Goal: Task Accomplishment & Management: Complete application form

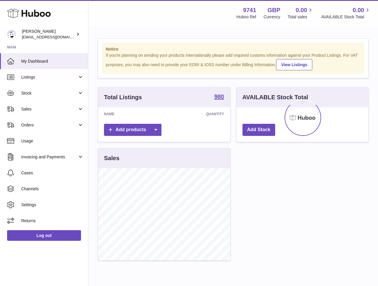
scroll to position [92, 132]
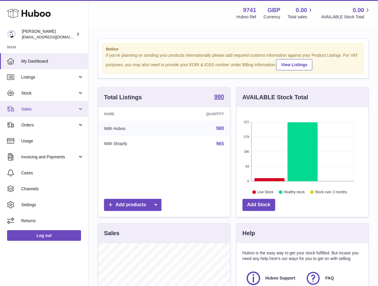
click at [30, 110] on span "Sales" at bounding box center [49, 109] width 56 height 6
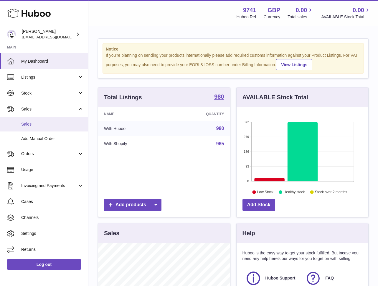
click at [31, 121] on link "Sales" at bounding box center [44, 124] width 88 height 14
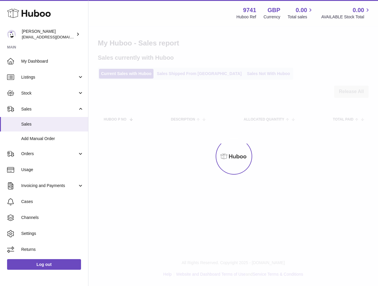
click at [188, 75] on div at bounding box center [233, 156] width 290 height 259
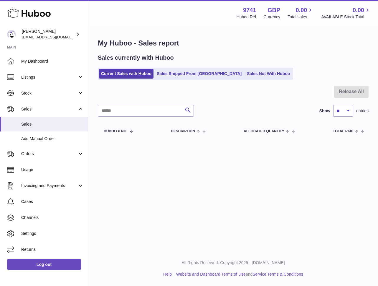
click at [188, 75] on link "Sales Shipped From Huboo" at bounding box center [199, 74] width 89 height 10
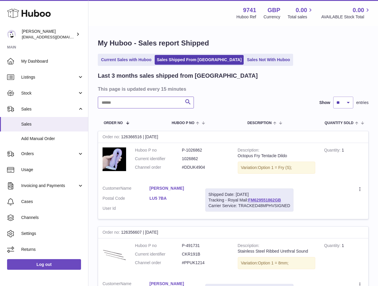
click at [152, 102] on input "text" at bounding box center [146, 102] width 96 height 12
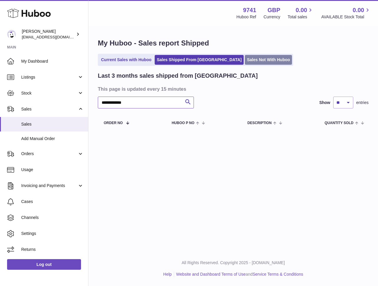
type input "**********"
click at [245, 59] on link "Sales Not With Huboo" at bounding box center [268, 60] width 47 height 10
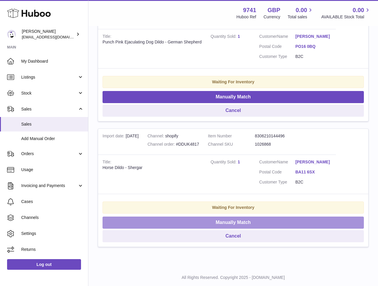
scroll to position [158, 0]
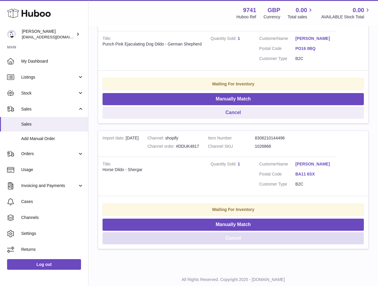
click at [243, 234] on button "Cancel" at bounding box center [234, 238] width 262 height 12
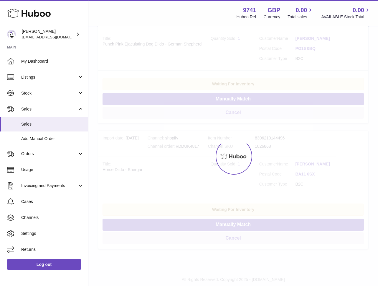
scroll to position [49, 0]
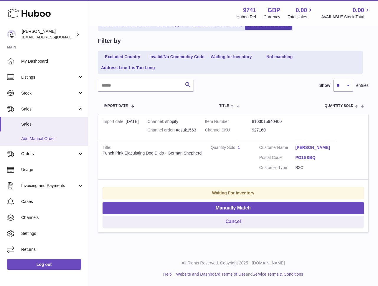
click at [36, 136] on span "Add Manual Order" at bounding box center [52, 139] width 63 height 6
click at [27, 142] on link "Add Manual Order" at bounding box center [44, 138] width 88 height 14
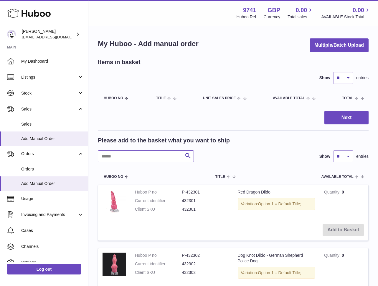
click at [122, 153] on input "text" at bounding box center [146, 156] width 96 height 12
paste input "*******"
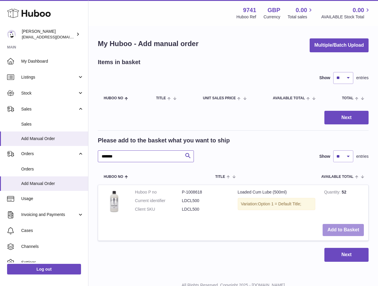
type input "*******"
click at [347, 228] on button "Add to Basket" at bounding box center [343, 230] width 41 height 12
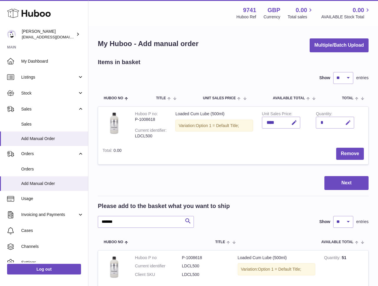
click at [348, 122] on icon "button" at bounding box center [348, 122] width 6 height 6
click at [331, 121] on button "button" at bounding box center [335, 122] width 11 height 9
click at [349, 123] on icon "button" at bounding box center [348, 122] width 6 height 6
type input "*"
click at [350, 123] on icon "submit" at bounding box center [348, 122] width 5 height 5
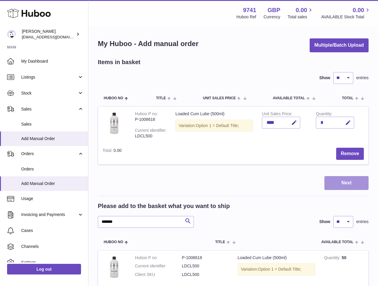
click at [345, 180] on button "Next" at bounding box center [347, 183] width 44 height 14
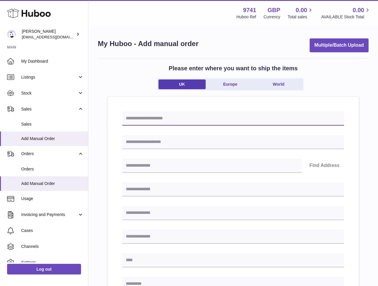
click at [165, 116] on input "text" at bounding box center [233, 118] width 222 height 14
paste input "*********"
type input "**********"
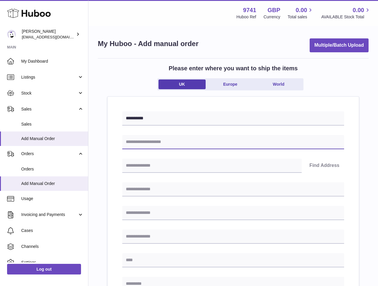
click at [147, 143] on input "text" at bounding box center [233, 142] width 222 height 14
paste input "**********"
type input "**********"
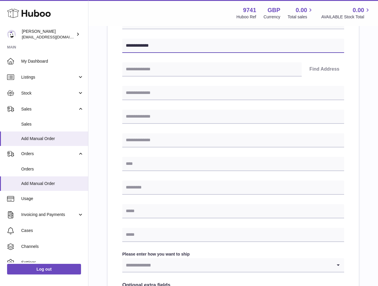
scroll to position [92, 0]
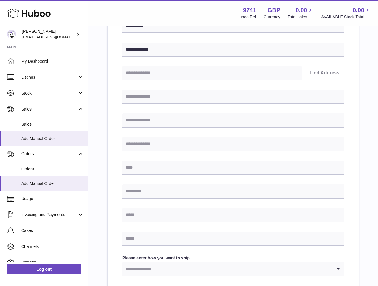
click at [181, 72] on input "text" at bounding box center [212, 73] width 180 height 14
paste input "********"
type input "********"
click at [326, 73] on button "Find Address" at bounding box center [325, 73] width 40 height 14
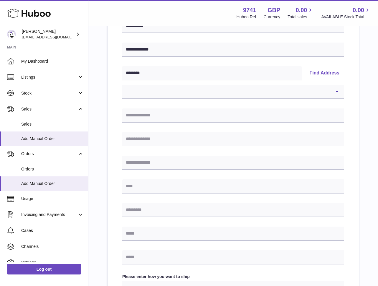
click at [194, 99] on div "**********" at bounding box center [233, 189] width 222 height 340
click at [196, 93] on select "**********" at bounding box center [233, 92] width 222 height 14
click at [183, 94] on select "**********" at bounding box center [233, 92] width 222 height 14
select select "*"
click at [122, 85] on select "**********" at bounding box center [233, 92] width 222 height 14
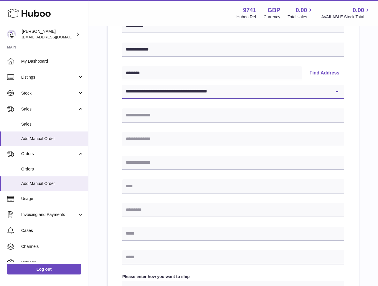
type input "**********"
type input "*****"
type input "********"
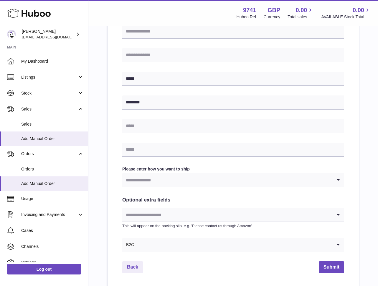
scroll to position [226, 0]
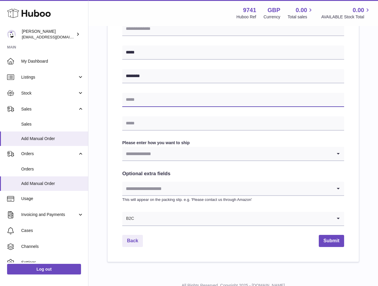
click at [152, 102] on input "text" at bounding box center [233, 100] width 222 height 14
paste input "**********"
type input "**********"
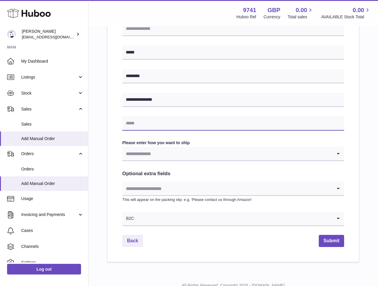
click at [156, 126] on input "text" at bounding box center [233, 123] width 222 height 14
paste input "**********"
type input "**********"
click at [120, 143] on div "**********" at bounding box center [234, 66] width 252 height 391
drag, startPoint x: 149, startPoint y: 154, endPoint x: 156, endPoint y: 157, distance: 7.6
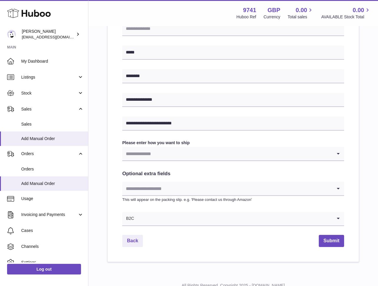
click at [149, 154] on input "Search for option" at bounding box center [227, 154] width 210 height 14
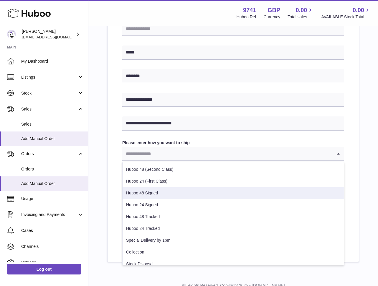
click at [157, 195] on li "Huboo 48 Signed" at bounding box center [234, 193] width 222 height 12
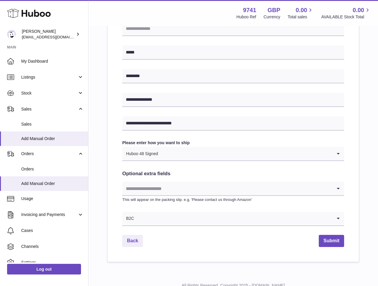
click at [172, 190] on input "Search for option" at bounding box center [227, 188] width 210 height 14
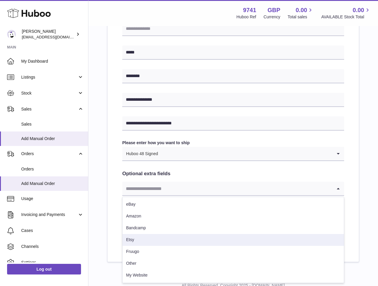
scroll to position [249, 0]
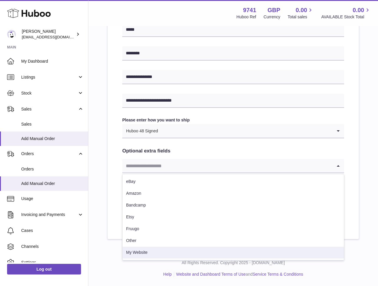
click at [145, 251] on li "My Website" at bounding box center [234, 252] width 222 height 12
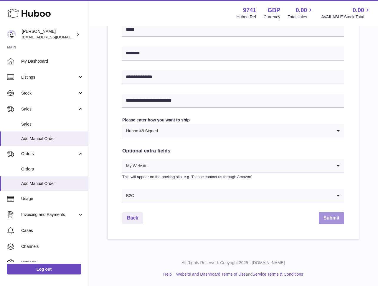
click at [336, 219] on button "Submit" at bounding box center [331, 218] width 25 height 12
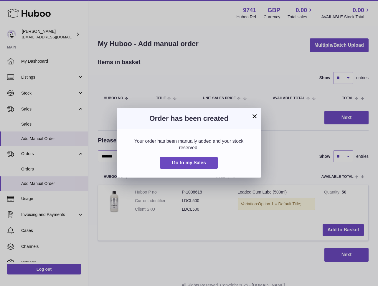
click at [256, 117] on button "×" at bounding box center [254, 115] width 7 height 7
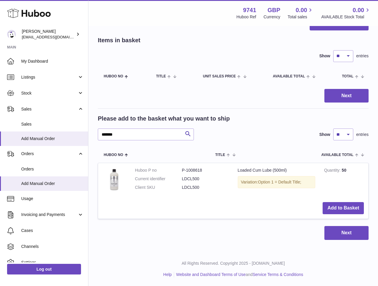
scroll to position [22, 0]
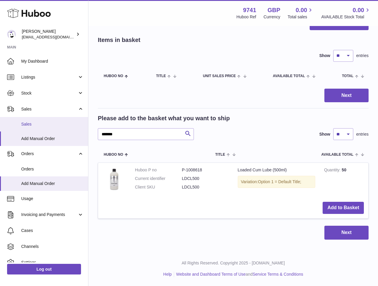
click at [34, 125] on span "Sales" at bounding box center [52, 124] width 63 height 6
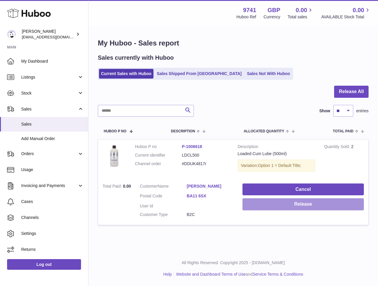
click at [296, 208] on button "Release" at bounding box center [304, 204] width 122 height 12
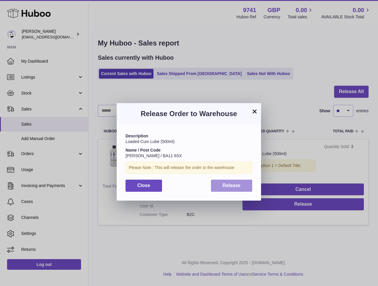
click at [225, 183] on span "Release" at bounding box center [232, 185] width 18 height 5
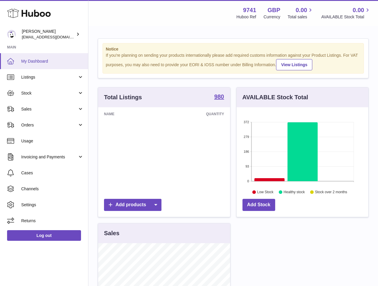
scroll to position [92, 132]
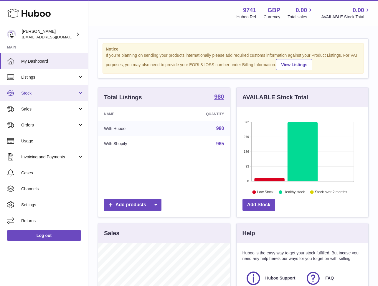
click at [36, 96] on link "Stock" at bounding box center [44, 93] width 88 height 16
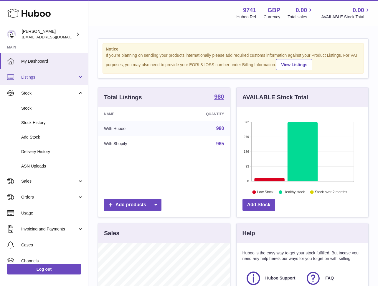
click at [43, 74] on span "Listings" at bounding box center [49, 77] width 56 height 6
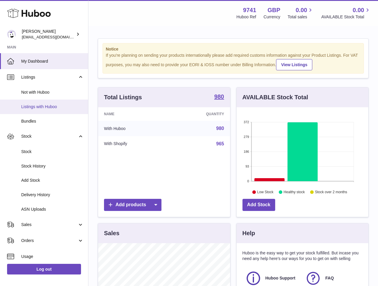
click at [39, 108] on span "Listings with Huboo" at bounding box center [52, 107] width 63 height 6
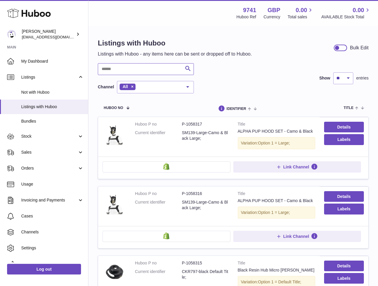
click at [127, 71] on input "text" at bounding box center [146, 69] width 96 height 12
paste input "*******"
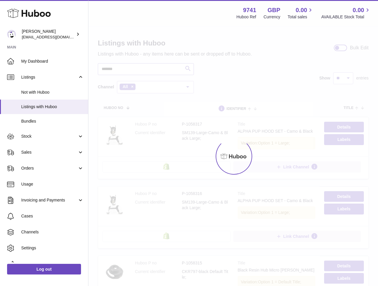
type input "*******"
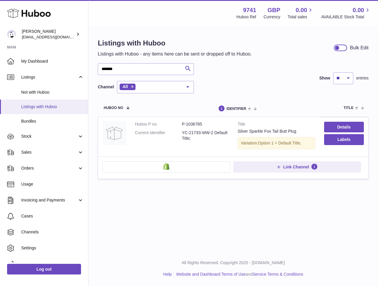
click at [35, 109] on span "Listings with Huboo" at bounding box center [52, 107] width 63 height 6
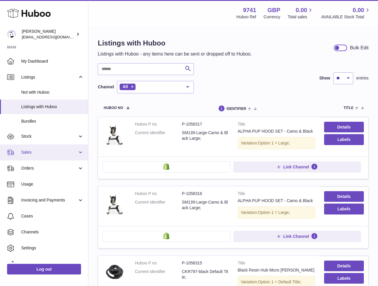
click at [24, 150] on span "Sales" at bounding box center [49, 152] width 56 height 6
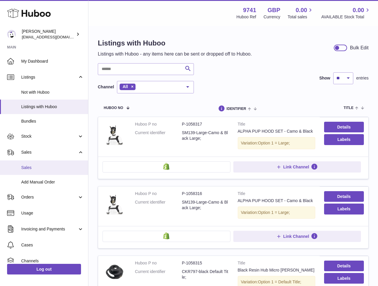
click at [26, 165] on span "Sales" at bounding box center [52, 168] width 63 height 6
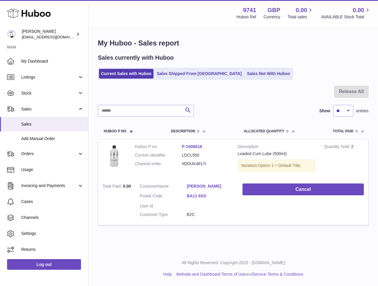
click at [245, 72] on link "Sales Not With Huboo" at bounding box center [268, 74] width 47 height 10
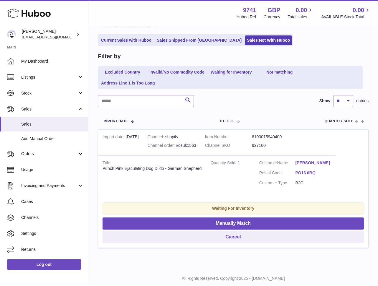
scroll to position [49, 0]
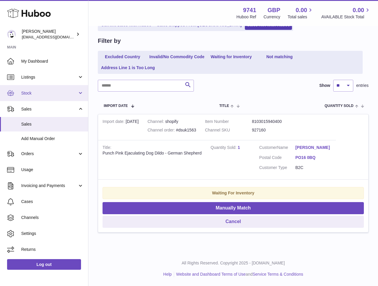
click at [29, 93] on span "Stock" at bounding box center [49, 93] width 56 height 6
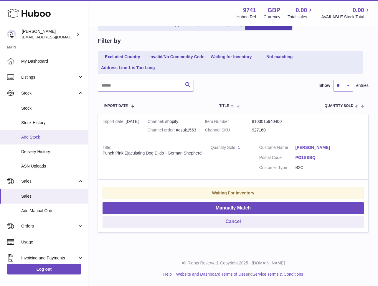
scroll to position [1, 0]
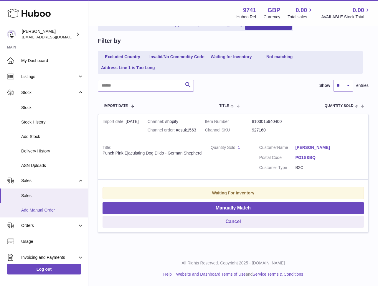
click at [35, 210] on span "Add Manual Order" at bounding box center [52, 210] width 63 height 6
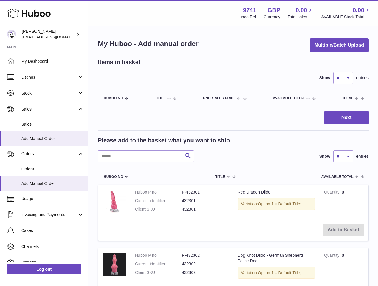
scroll to position [2, 0]
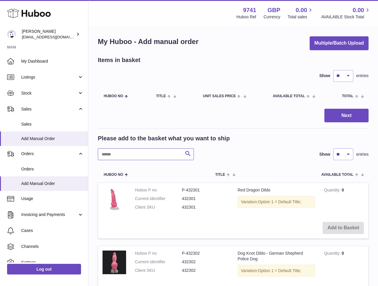
click at [145, 154] on input "text" at bounding box center [146, 154] width 96 height 12
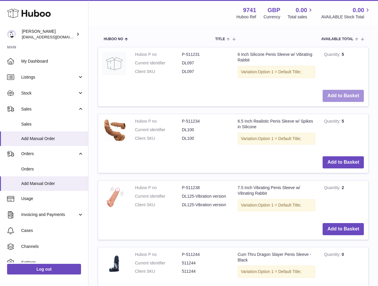
scroll to position [136, 0]
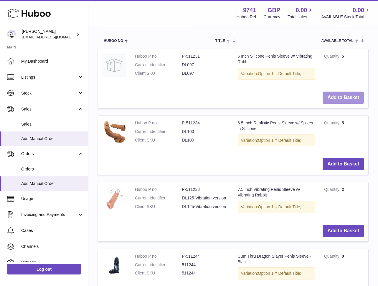
type input "**********"
drag, startPoint x: 339, startPoint y: 100, endPoint x: 340, endPoint y: 107, distance: 7.2
click at [339, 100] on button "Add to Basket" at bounding box center [343, 97] width 41 height 12
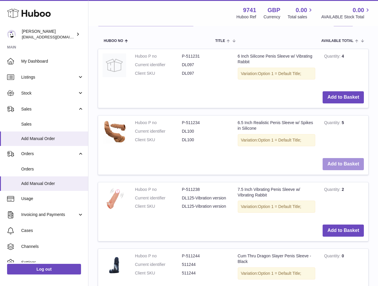
click at [341, 163] on button "Add to Basket" at bounding box center [343, 164] width 41 height 12
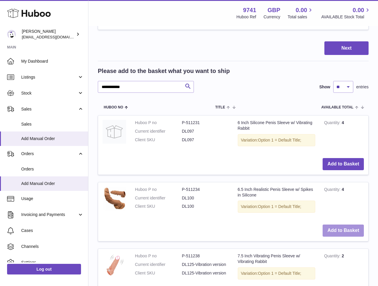
scroll to position [269, 0]
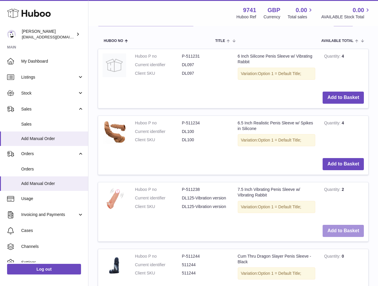
click at [346, 226] on button "Add to Basket" at bounding box center [343, 230] width 41 height 12
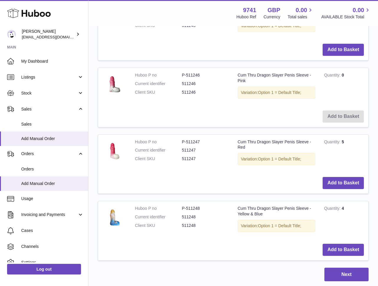
scroll to position [697, 0]
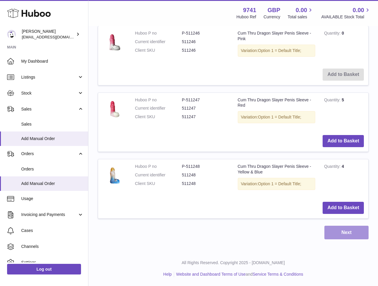
click at [344, 227] on button "Next" at bounding box center [347, 232] width 44 height 14
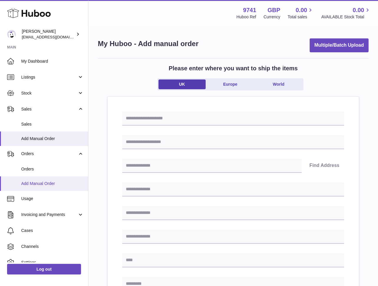
click at [41, 182] on span "Add Manual Order" at bounding box center [52, 184] width 63 height 6
click at [38, 136] on span "Add Manual Order" at bounding box center [52, 139] width 63 height 6
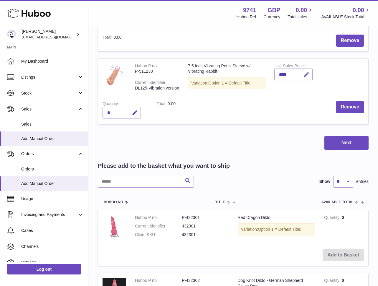
scroll to position [188, 0]
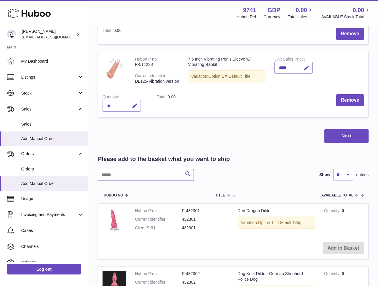
click at [122, 177] on input "text" at bounding box center [146, 175] width 96 height 12
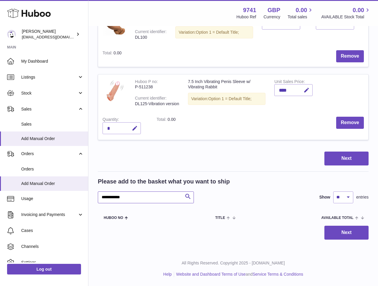
scroll to position [188, 0]
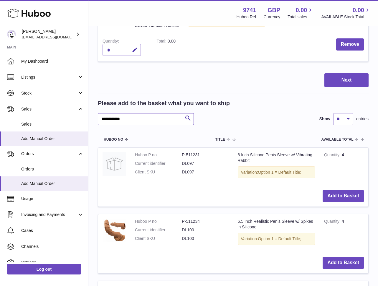
scroll to position [268, 0]
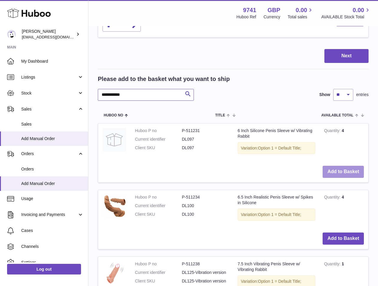
type input "**********"
click at [339, 173] on button "Add to Basket" at bounding box center [343, 171] width 41 height 12
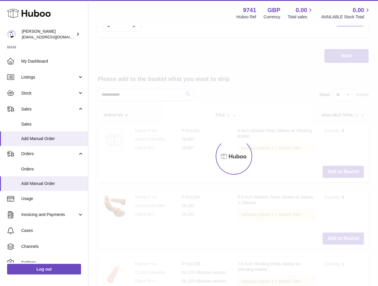
click at [339, 173] on div at bounding box center [233, 156] width 290 height 259
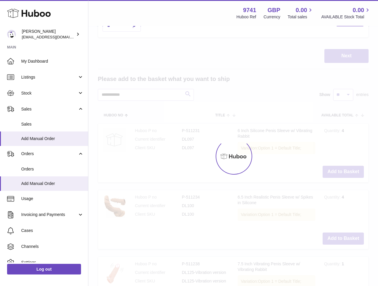
click at [339, 173] on div at bounding box center [233, 156] width 290 height 259
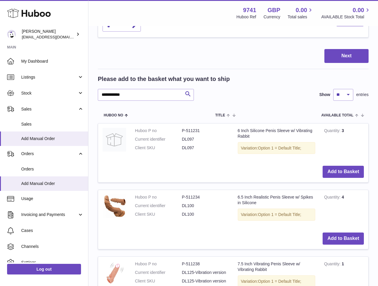
click at [339, 173] on div "Menu Huboo 9741 Huboo Ref GBP Currency 0.00 Total sales 0.00 AVAILABLE Stock To…" at bounding box center [233, 206] width 290 height 948
click at [339, 173] on button "Add to Basket" at bounding box center [343, 171] width 41 height 12
click at [0, 173] on div at bounding box center [0, 143] width 0 height 286
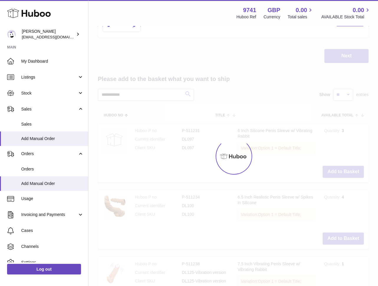
click at [339, 173] on div at bounding box center [233, 156] width 290 height 259
click at [339, 173] on div "Menu Huboo 9741 Huboo Ref GBP Currency 0.00 Total sales 0.00 AVAILABLE Stock To…" at bounding box center [233, 206] width 290 height 948
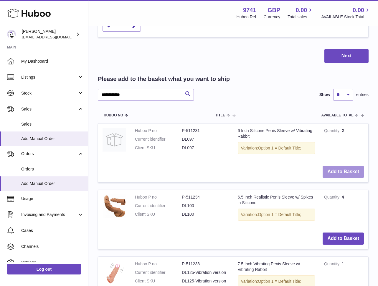
click at [339, 173] on button "Add to Basket" at bounding box center [343, 171] width 41 height 12
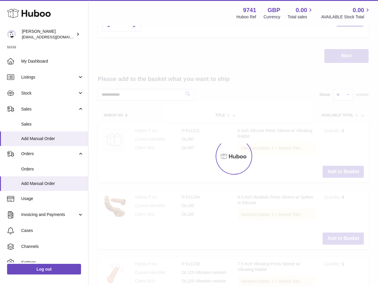
click at [339, 173] on div at bounding box center [233, 156] width 290 height 259
click at [339, 173] on button "Add to Basket" at bounding box center [343, 171] width 41 height 12
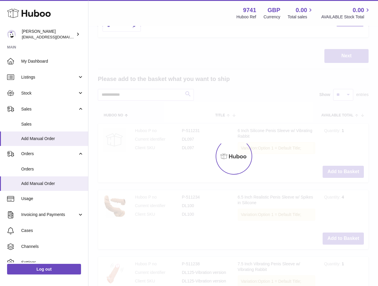
click at [339, 173] on div at bounding box center [233, 156] width 290 height 259
type input "*"
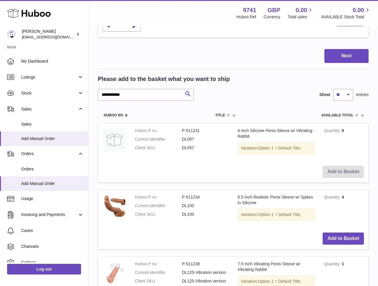
click at [339, 173] on td "Add to Basket" at bounding box center [233, 171] width 270 height 21
click at [340, 238] on button "Add to Basket" at bounding box center [343, 238] width 41 height 12
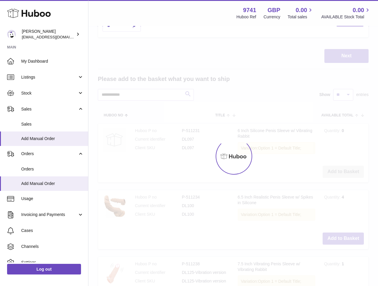
click at [340, 238] on div at bounding box center [233, 156] width 290 height 259
click at [340, 237] on div at bounding box center [233, 156] width 290 height 259
click at [340, 237] on div "Menu Huboo 9741 Huboo Ref GBP Currency 0.00 Total sales 0.00 AVAILABLE Stock To…" at bounding box center [233, 206] width 290 height 948
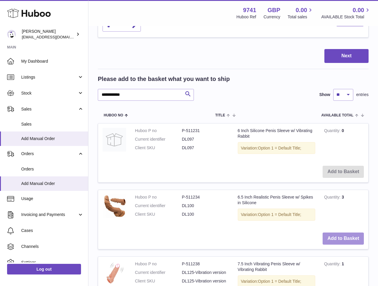
click at [340, 237] on button "Add to Basket" at bounding box center [343, 238] width 41 height 12
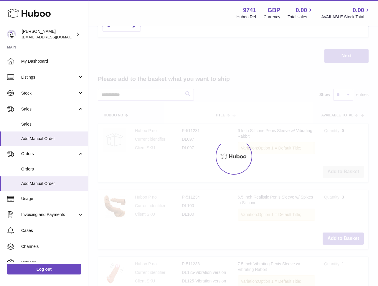
click at [340, 237] on div at bounding box center [233, 156] width 290 height 259
click at [340, 237] on button "Add to Basket" at bounding box center [343, 238] width 41 height 12
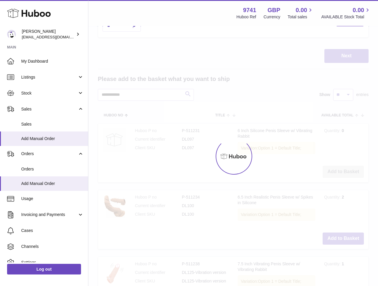
click at [340, 237] on div at bounding box center [233, 156] width 290 height 259
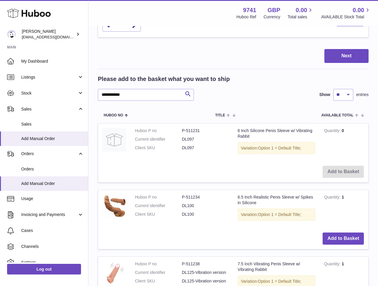
click at [340, 237] on div "Menu Huboo 9741 Huboo Ref GBP Currency 0.00 Total sales 0.00 AVAILABLE Stock To…" at bounding box center [233, 206] width 290 height 948
click at [340, 237] on button "Add to Basket" at bounding box center [343, 238] width 41 height 12
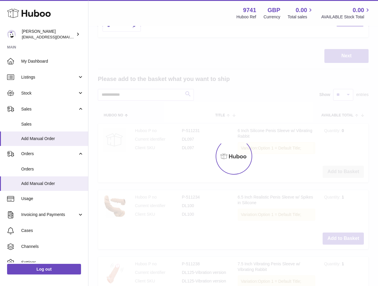
click at [340, 237] on div at bounding box center [233, 156] width 290 height 259
type input "*"
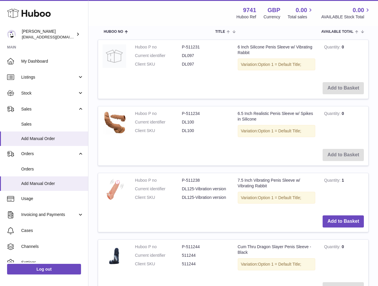
scroll to position [369, 0]
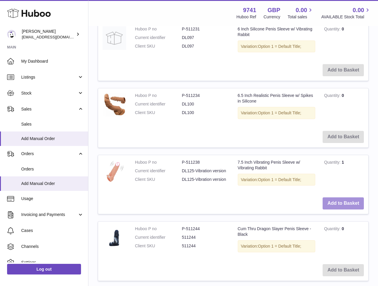
click at [340, 204] on button "Add to Basket" at bounding box center [343, 203] width 41 height 12
click at [0, 204] on div at bounding box center [0, 143] width 0 height 286
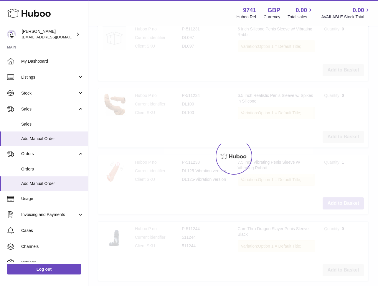
click at [340, 204] on div at bounding box center [233, 156] width 290 height 259
type input "*"
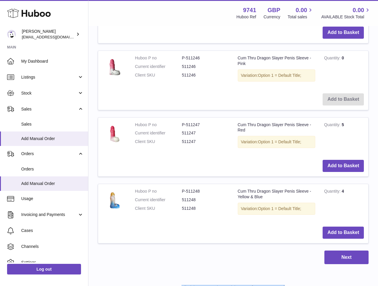
scroll to position [697, 0]
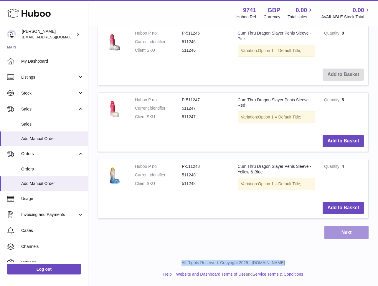
click at [340, 232] on button "Next" at bounding box center [347, 232] width 44 height 14
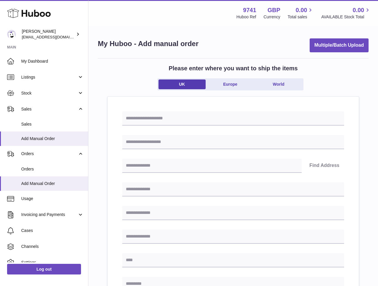
scroll to position [230, 0]
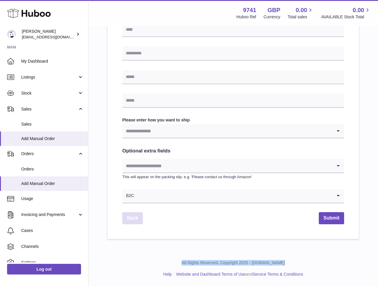
click at [138, 220] on link "Back" at bounding box center [132, 218] width 21 height 12
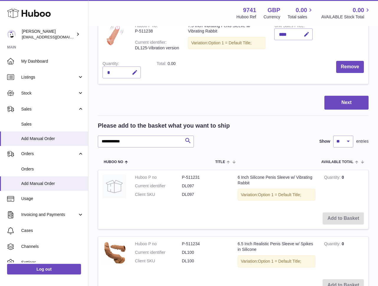
scroll to position [245, 0]
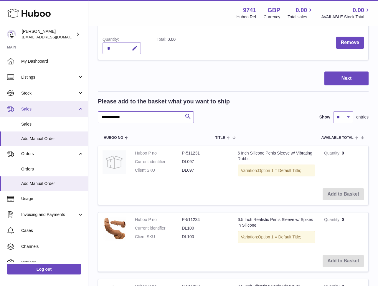
drag, startPoint x: 113, startPoint y: 117, endPoint x: 81, endPoint y: 114, distance: 31.7
click at [82, 114] on div "Huboo [PERSON_NAME] [EMAIL_ADDRESS][DOMAIN_NAME] Main My Dashboard Listings Not…" at bounding box center [189, 246] width 378 height 983
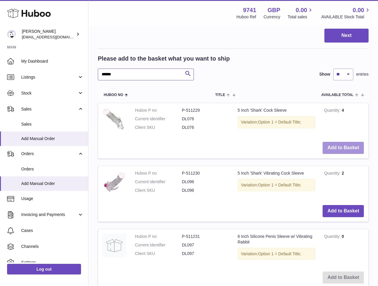
scroll to position [291, 0]
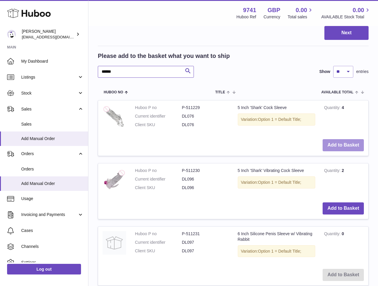
type input "******"
click at [344, 145] on button "Add to Basket" at bounding box center [343, 145] width 41 height 12
click at [0, 145] on div at bounding box center [0, 143] width 0 height 286
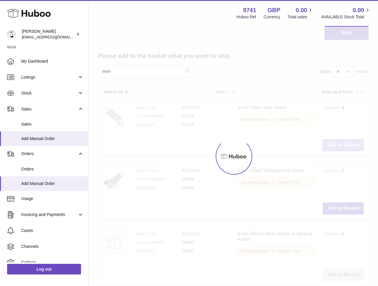
click at [344, 145] on div at bounding box center [233, 156] width 290 height 259
click at [344, 145] on div "Menu Huboo 9741 Huboo Ref GBP Currency 0.00 Total sales 0.00 AVAILABLE Stock To…" at bounding box center [233, 250] width 290 height 1082
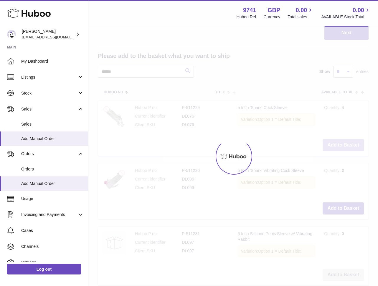
scroll to position [356, 0]
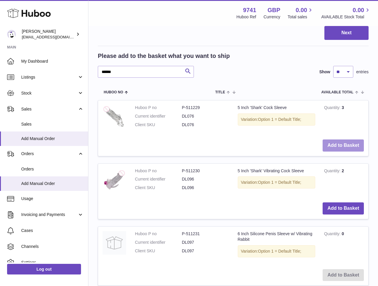
click at [344, 145] on button "Add to Basket" at bounding box center [343, 145] width 41 height 12
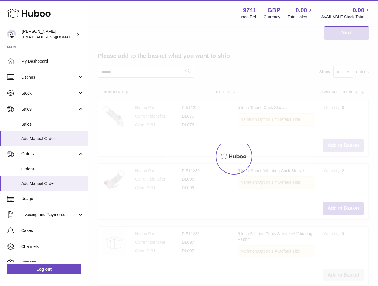
click at [344, 145] on div at bounding box center [233, 156] width 290 height 259
click at [344, 145] on div "Menu Huboo 9741 Huboo Ref GBP Currency 0.00 Total sales 0.00 AVAILABLE Stock To…" at bounding box center [233, 217] width 290 height 1147
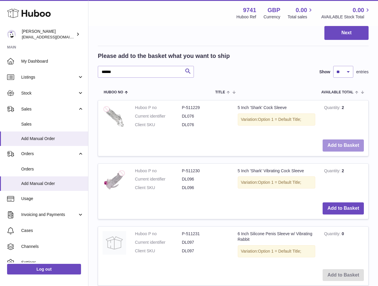
click at [344, 145] on button "Add to Basket" at bounding box center [343, 145] width 41 height 12
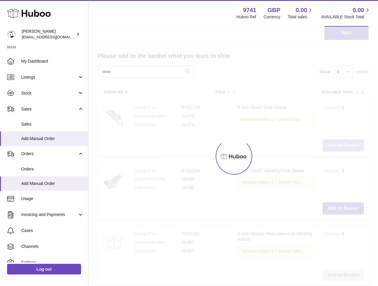
click at [344, 145] on div at bounding box center [233, 156] width 290 height 259
click at [344, 145] on div "Menu Huboo 9741 Huboo Ref GBP Currency 0.00 Total sales 0.00 AVAILABLE Stock To…" at bounding box center [233, 217] width 290 height 1147
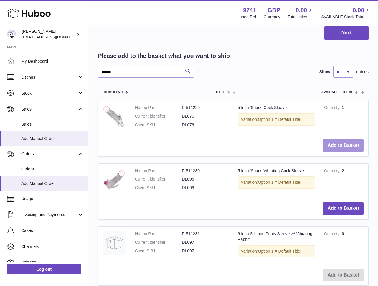
click at [344, 145] on button "Add to Basket" at bounding box center [343, 145] width 41 height 12
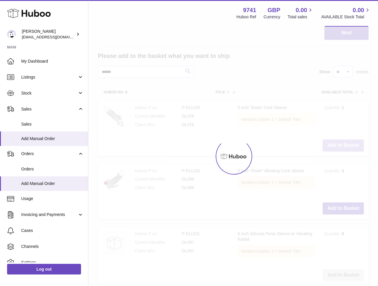
click at [344, 145] on div at bounding box center [233, 156] width 290 height 259
type input "*"
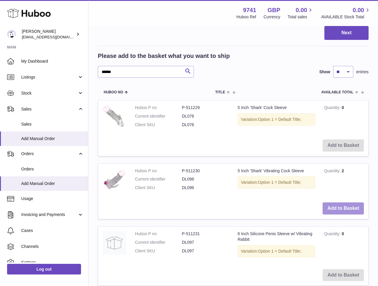
click at [339, 209] on button "Add to Basket" at bounding box center [343, 208] width 41 height 12
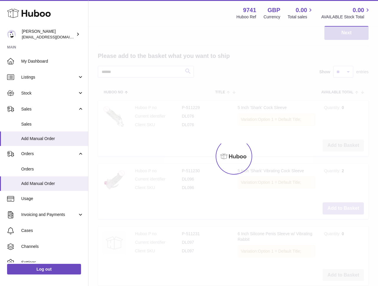
click at [339, 209] on div at bounding box center [233, 156] width 290 height 259
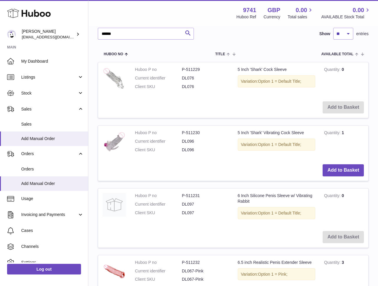
scroll to position [465, 0]
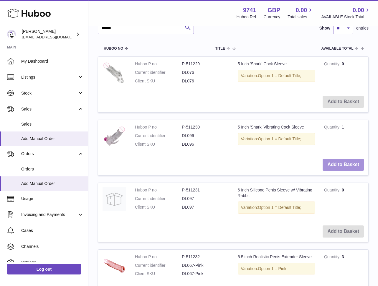
click at [337, 164] on button "Add to Basket" at bounding box center [343, 164] width 41 height 12
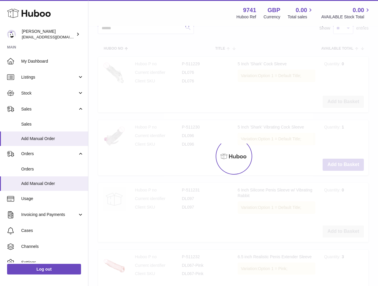
type input "*"
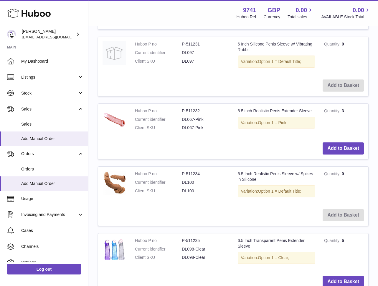
scroll to position [615, 0]
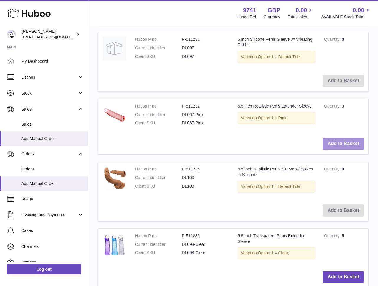
click at [330, 145] on button "Add to Basket" at bounding box center [343, 143] width 41 height 12
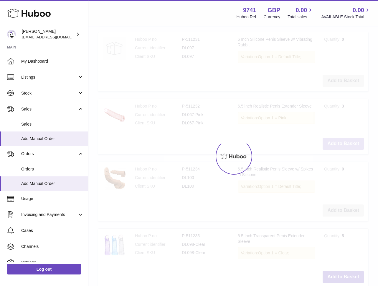
click at [330, 145] on div at bounding box center [233, 156] width 290 height 259
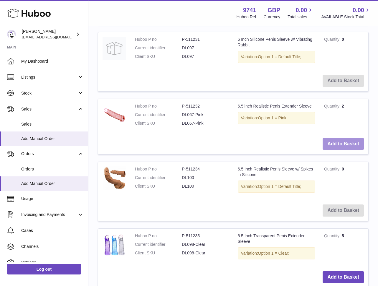
click at [330, 145] on button "Add to Basket" at bounding box center [343, 144] width 41 height 12
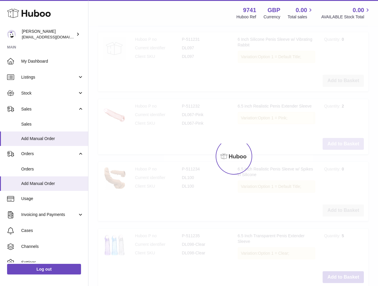
click at [330, 145] on div at bounding box center [233, 156] width 290 height 259
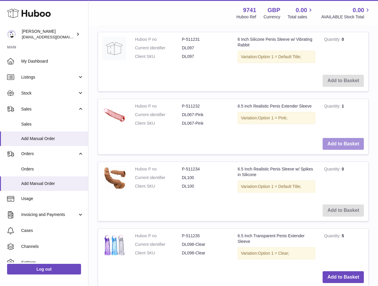
click at [330, 145] on button "Add to Basket" at bounding box center [343, 144] width 41 height 12
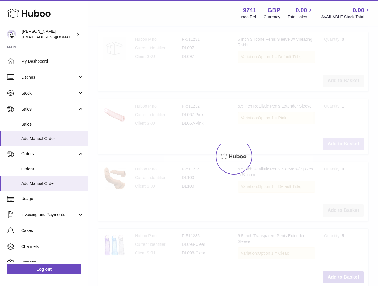
click at [330, 145] on div at bounding box center [233, 156] width 290 height 259
type input "*"
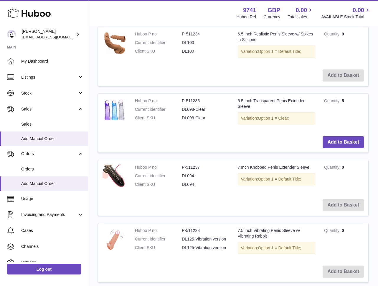
scroll to position [816, 0]
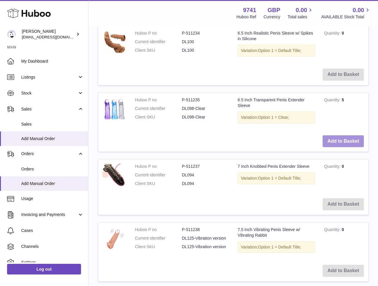
click at [349, 143] on button "Add to Basket" at bounding box center [343, 141] width 41 height 12
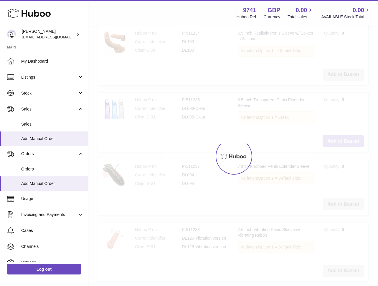
click at [349, 143] on div at bounding box center [233, 156] width 290 height 259
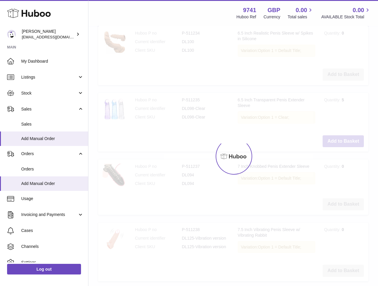
scroll to position [882, 0]
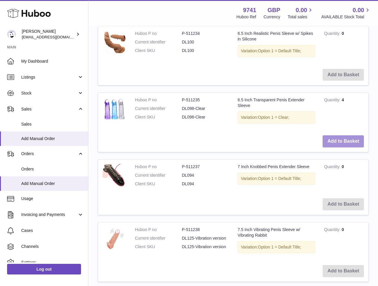
click at [349, 143] on button "Add to Basket" at bounding box center [343, 141] width 41 height 12
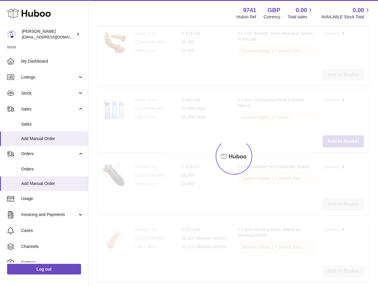
click at [349, 143] on div at bounding box center [233, 156] width 290 height 259
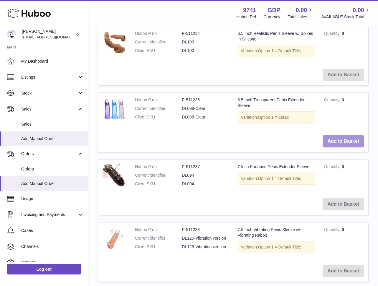
click at [349, 143] on button "Add to Basket" at bounding box center [343, 141] width 41 height 12
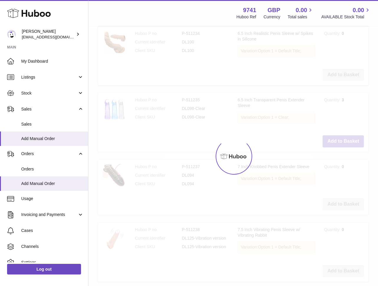
click at [349, 143] on div at bounding box center [233, 156] width 290 height 259
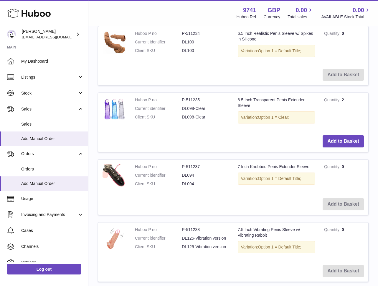
click at [349, 143] on button "Add to Basket" at bounding box center [343, 141] width 41 height 12
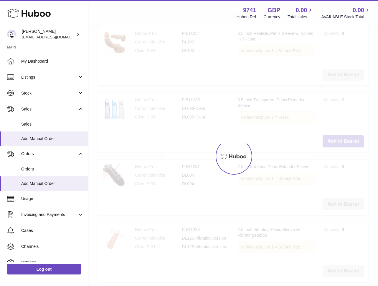
click at [349, 143] on div at bounding box center [233, 156] width 290 height 259
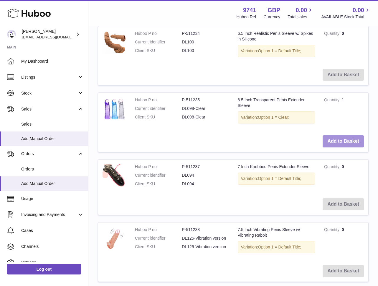
click at [349, 143] on button "Add to Basket" at bounding box center [343, 141] width 41 height 12
click at [0, 143] on div at bounding box center [0, 143] width 0 height 286
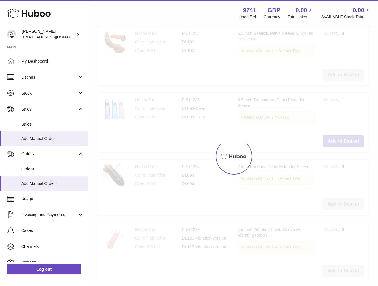
type input "*"
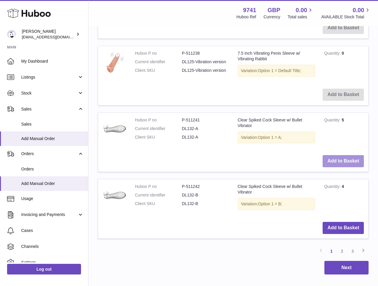
scroll to position [1059, 0]
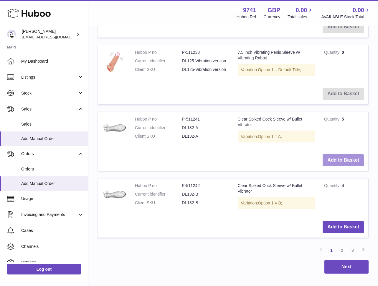
click at [334, 160] on button "Add to Basket" at bounding box center [343, 160] width 41 height 12
click at [0, 160] on div at bounding box center [0, 143] width 0 height 286
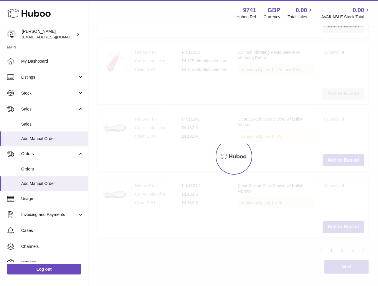
click at [334, 160] on div at bounding box center [233, 156] width 290 height 259
click at [333, 160] on div at bounding box center [233, 156] width 290 height 259
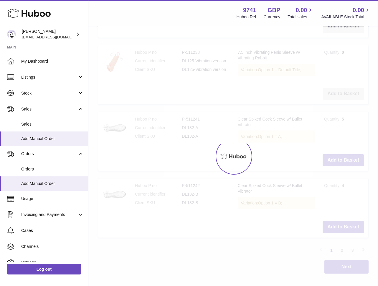
click at [333, 160] on div at bounding box center [233, 156] width 290 height 259
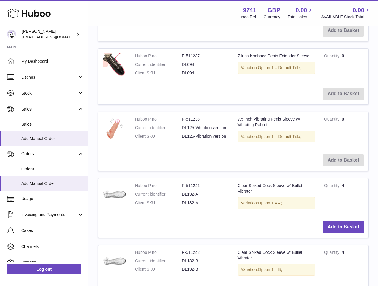
scroll to position [1126, 0]
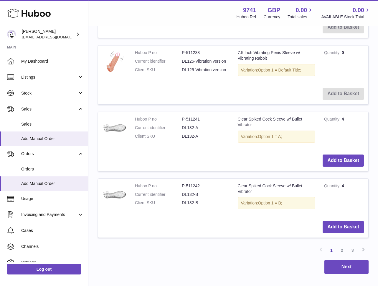
click at [333, 160] on button "Add to Basket" at bounding box center [343, 160] width 41 height 12
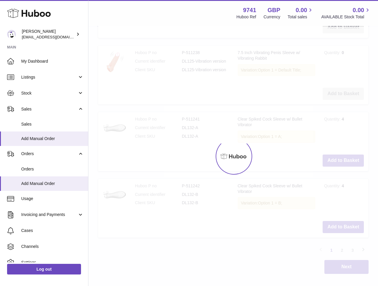
click at [333, 160] on div at bounding box center [233, 156] width 290 height 259
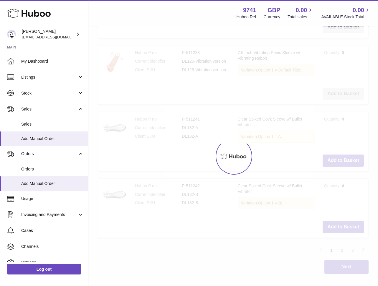
click at [333, 160] on div at bounding box center [233, 156] width 290 height 259
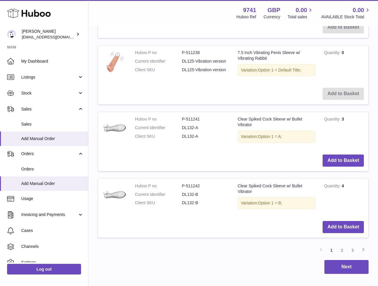
click at [333, 160] on button "Add to Basket" at bounding box center [343, 160] width 41 height 12
click at [0, 160] on div at bounding box center [0, 143] width 0 height 286
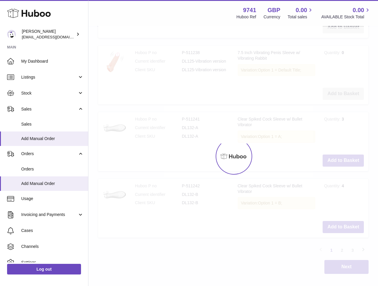
click at [333, 160] on div at bounding box center [233, 156] width 290 height 259
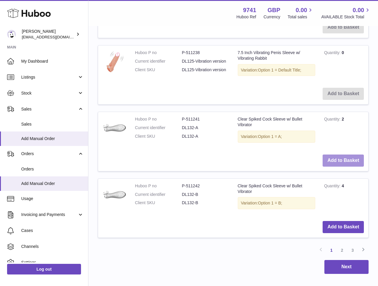
click at [333, 160] on button "Add to Basket" at bounding box center [343, 160] width 41 height 12
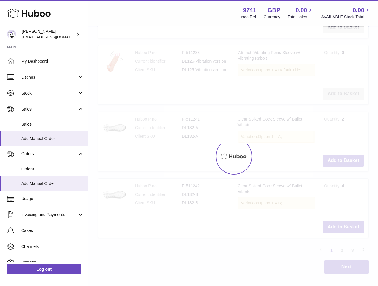
click at [333, 160] on div at bounding box center [233, 156] width 290 height 259
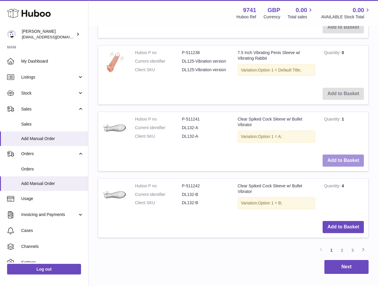
click at [333, 160] on button "Add to Basket" at bounding box center [343, 160] width 41 height 12
click at [0, 160] on div at bounding box center [0, 143] width 0 height 286
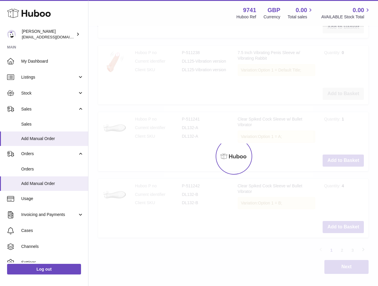
type input "*"
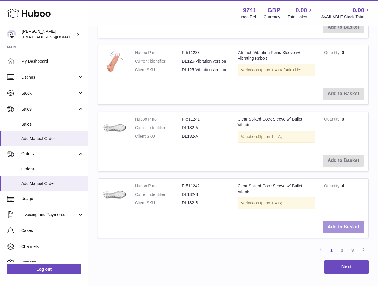
click at [339, 228] on button "Add to Basket" at bounding box center [343, 227] width 41 height 12
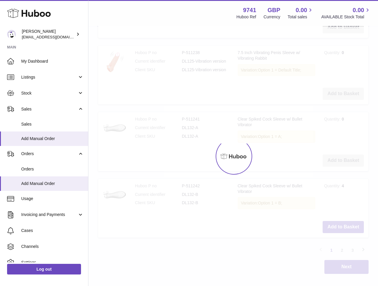
click at [339, 228] on div at bounding box center [233, 156] width 290 height 259
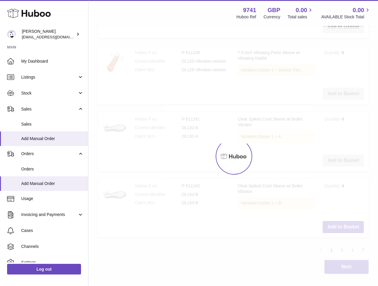
scroll to position [1192, 0]
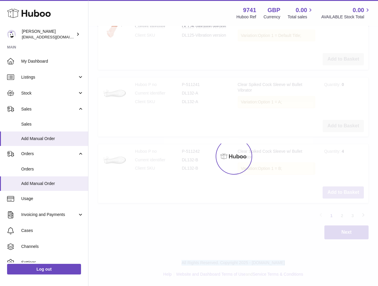
click at [339, 198] on button "Add to Basket" at bounding box center [343, 192] width 41 height 12
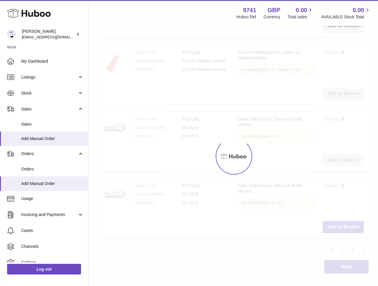
click at [339, 228] on div at bounding box center [233, 156] width 290 height 259
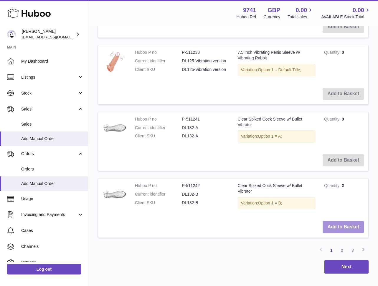
click at [339, 225] on button "Add to Basket" at bounding box center [343, 227] width 41 height 12
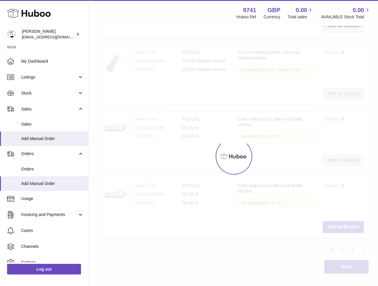
click at [339, 225] on div at bounding box center [233, 156] width 290 height 259
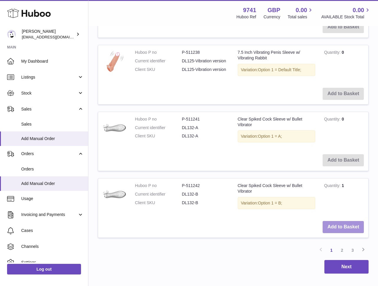
click at [339, 225] on button "Add to Basket" at bounding box center [343, 227] width 41 height 12
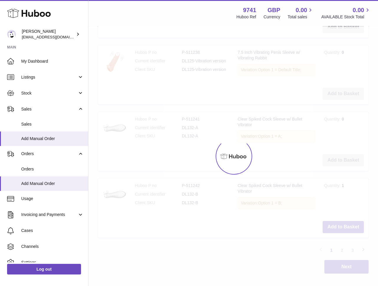
click at [340, 225] on div at bounding box center [233, 156] width 290 height 259
type input "*"
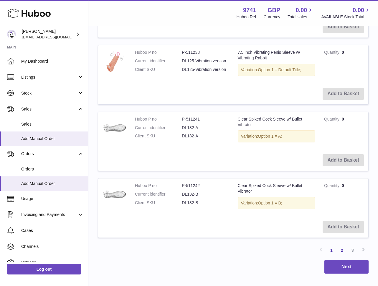
click at [344, 249] on link "2" at bounding box center [342, 250] width 11 height 11
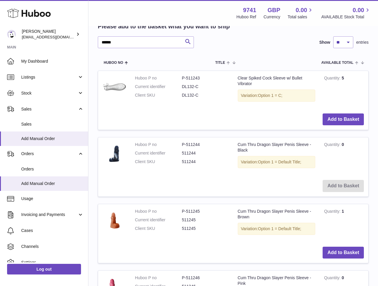
scroll to position [721, 0]
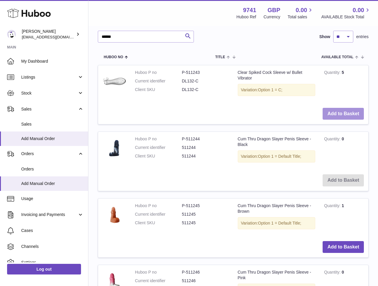
click at [339, 113] on button "Add to Basket" at bounding box center [343, 114] width 41 height 12
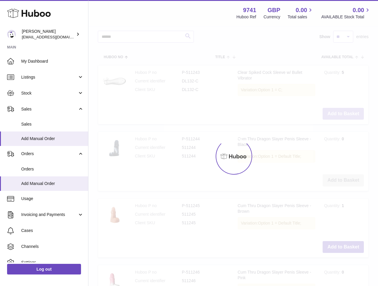
click at [339, 113] on div at bounding box center [233, 156] width 290 height 259
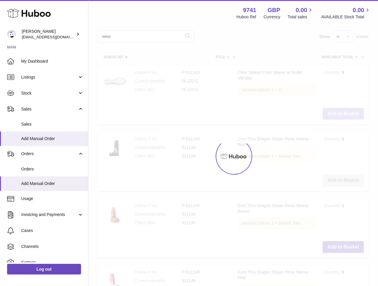
click at [339, 113] on div at bounding box center [233, 156] width 290 height 259
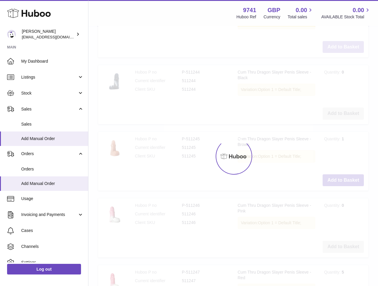
click at [339, 53] on button "Add to Basket" at bounding box center [343, 47] width 41 height 12
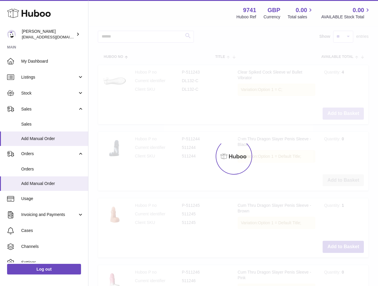
click at [339, 113] on div at bounding box center [233, 156] width 290 height 259
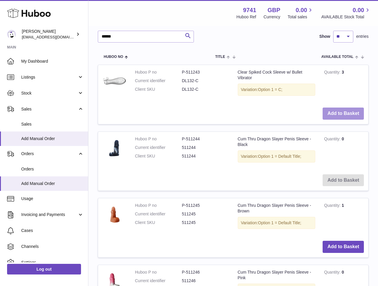
click at [339, 113] on button "Add to Basket" at bounding box center [343, 113] width 41 height 12
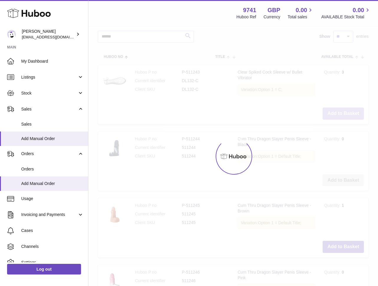
click at [339, 113] on div at bounding box center [233, 156] width 290 height 259
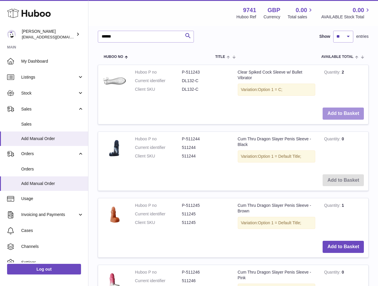
click at [339, 113] on button "Add to Basket" at bounding box center [343, 113] width 41 height 12
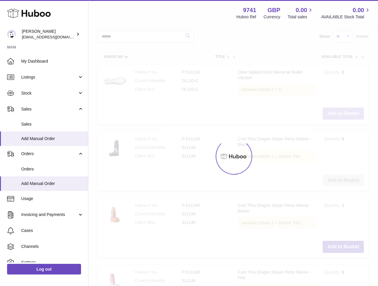
click at [339, 113] on div at bounding box center [233, 156] width 290 height 259
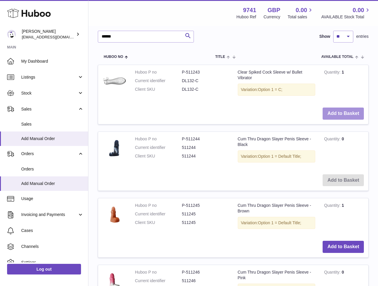
click at [339, 113] on button "Add to Basket" at bounding box center [343, 113] width 41 height 12
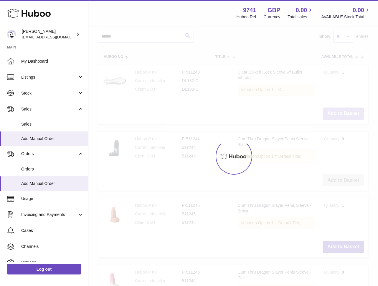
click at [339, 113] on div at bounding box center [233, 156] width 290 height 259
type input "*"
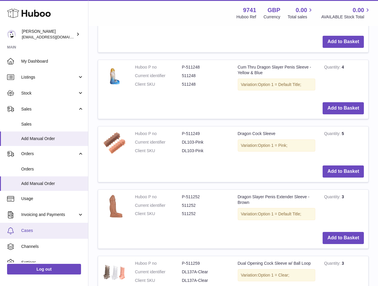
scroll to position [1126, 0]
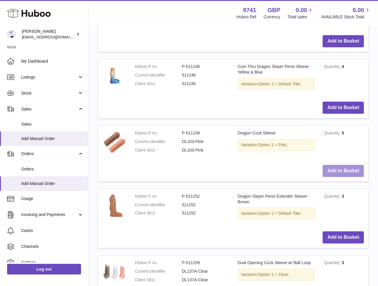
click at [344, 174] on button "Add to Basket" at bounding box center [343, 171] width 41 height 12
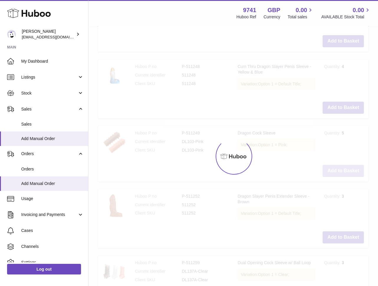
click at [344, 174] on div at bounding box center [233, 156] width 290 height 259
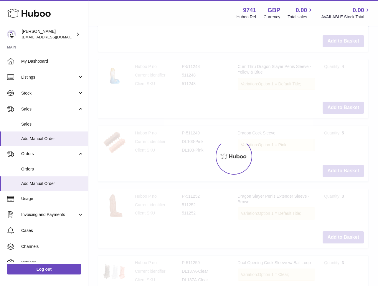
click at [344, 174] on div at bounding box center [233, 156] width 290 height 259
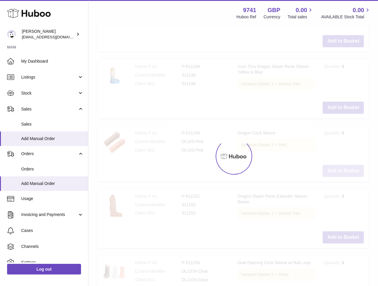
scroll to position [1141, 0]
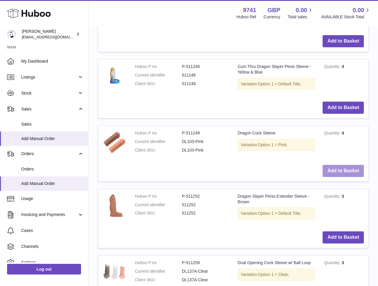
click at [344, 174] on button "Add to Basket" at bounding box center [343, 171] width 41 height 12
click at [0, 174] on div at bounding box center [0, 143] width 0 height 286
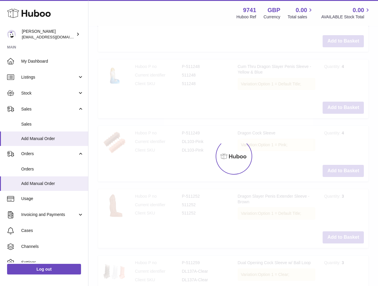
click at [344, 174] on div at bounding box center [233, 156] width 290 height 259
click at [344, 174] on button "Add to Basket" at bounding box center [343, 171] width 41 height 12
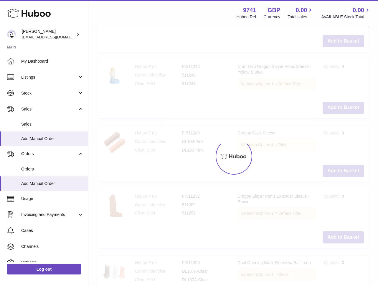
click at [344, 174] on div at bounding box center [233, 156] width 290 height 259
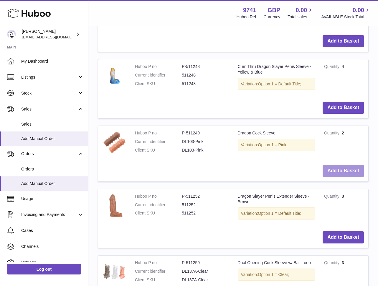
click at [344, 174] on button "Add to Basket" at bounding box center [343, 171] width 41 height 12
click at [0, 174] on div at bounding box center [0, 143] width 0 height 286
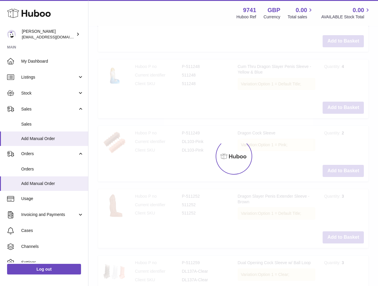
click at [344, 174] on div at bounding box center [233, 156] width 290 height 259
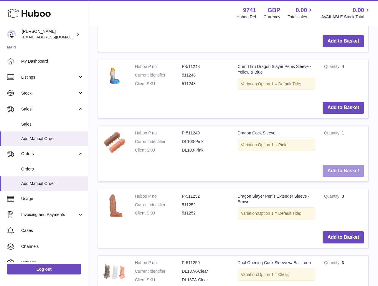
click at [344, 174] on button "Add to Basket" at bounding box center [343, 171] width 41 height 12
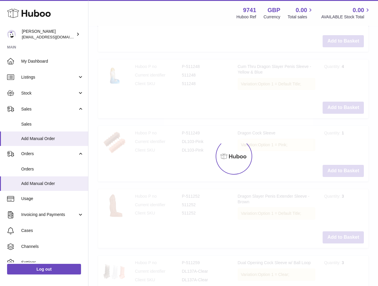
click at [344, 174] on div at bounding box center [233, 156] width 290 height 259
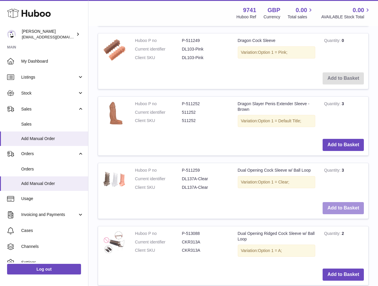
scroll to position [1234, 0]
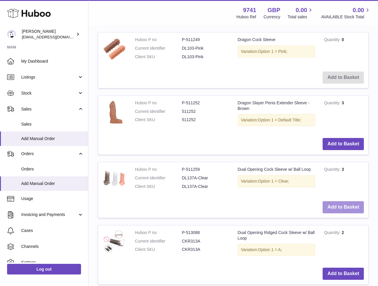
click at [332, 204] on button "Add to Basket" at bounding box center [343, 207] width 41 height 12
click at [0, 204] on div at bounding box center [0, 143] width 0 height 286
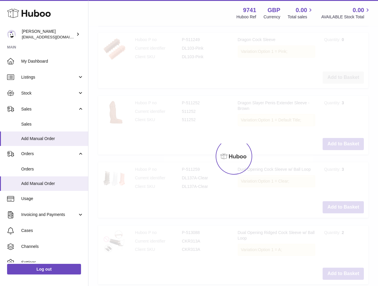
click at [332, 204] on div at bounding box center [233, 156] width 290 height 259
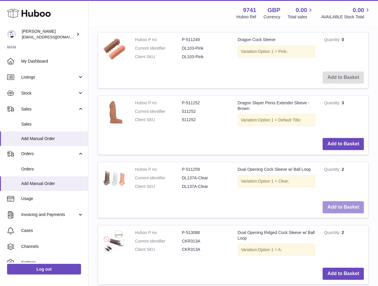
click at [332, 204] on button "Add to Basket" at bounding box center [343, 207] width 41 height 12
click at [0, 204] on div at bounding box center [0, 143] width 0 height 286
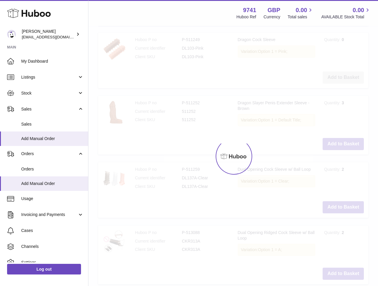
click at [332, 204] on div at bounding box center [233, 156] width 290 height 259
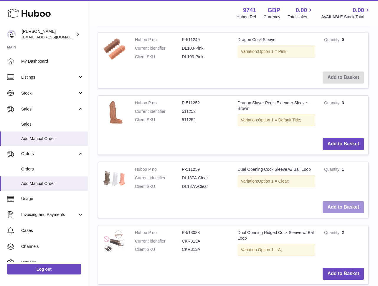
click at [332, 204] on button "Add to Basket" at bounding box center [343, 207] width 41 height 12
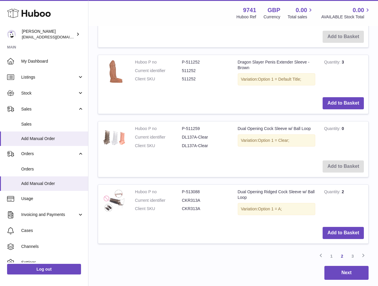
scroll to position [1315, 0]
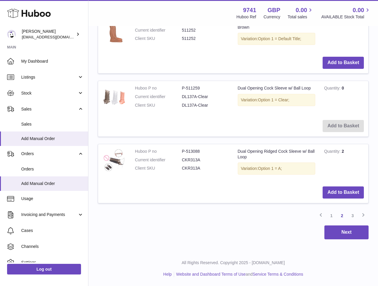
click at [340, 199] on td "Add to Basket" at bounding box center [233, 192] width 270 height 21
click at [342, 195] on button "Add to Basket" at bounding box center [343, 192] width 41 height 12
click at [0, 195] on div at bounding box center [0, 143] width 0 height 286
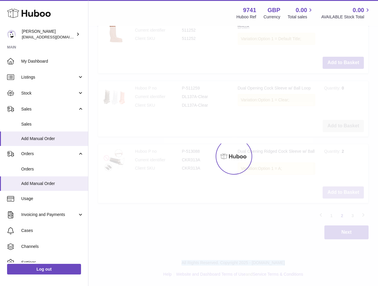
click at [342, 195] on div at bounding box center [233, 156] width 290 height 259
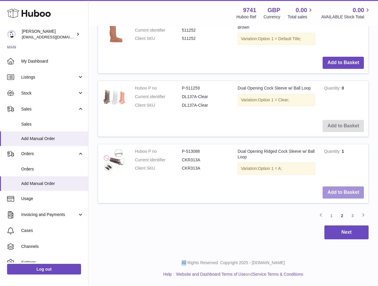
click at [342, 195] on button "Add to Basket" at bounding box center [343, 192] width 41 height 12
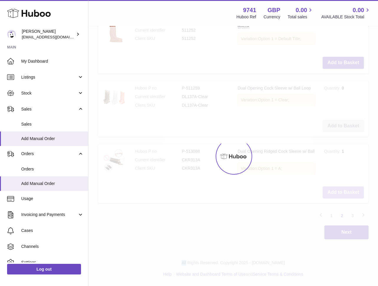
click at [342, 195] on div at bounding box center [233, 156] width 290 height 259
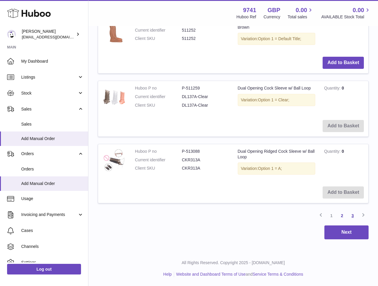
click at [355, 215] on link "3" at bounding box center [353, 215] width 11 height 11
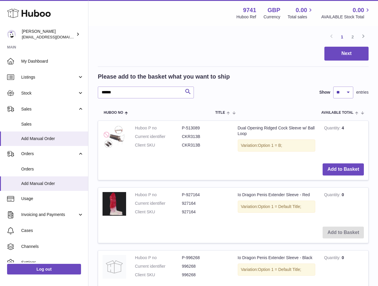
scroll to position [786, 0]
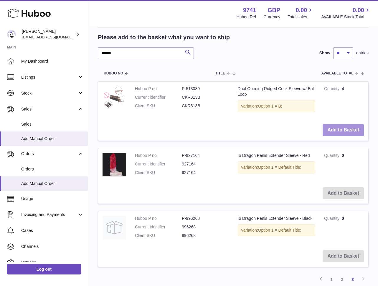
click at [346, 130] on button "Add to Basket" at bounding box center [343, 130] width 41 height 12
click at [0, 130] on div at bounding box center [0, 143] width 0 height 286
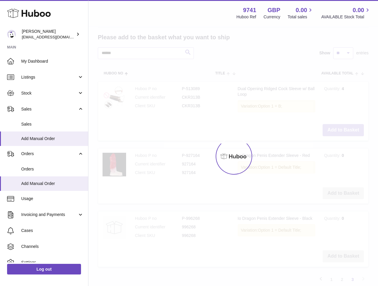
click at [346, 130] on div at bounding box center [233, 156] width 290 height 259
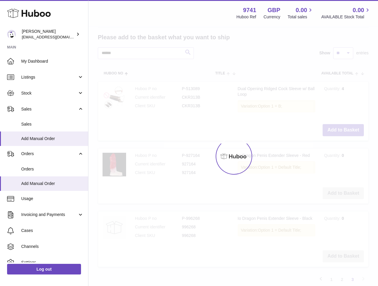
click at [346, 130] on div at bounding box center [233, 156] width 290 height 259
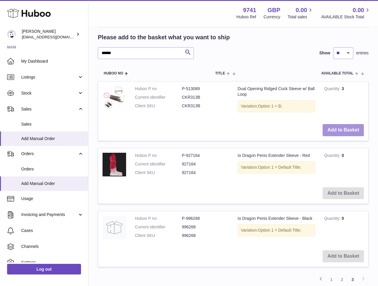
click at [346, 130] on button "Add to Basket" at bounding box center [343, 130] width 41 height 12
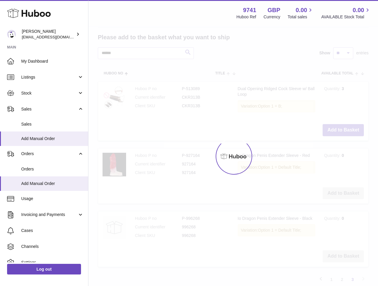
click at [346, 130] on div at bounding box center [233, 156] width 290 height 259
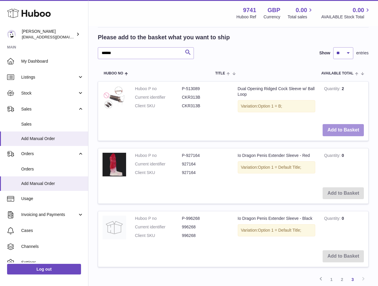
click at [346, 130] on button "Add to Basket" at bounding box center [343, 130] width 41 height 12
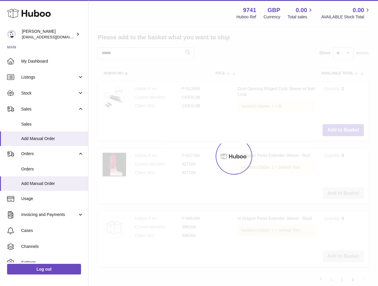
click at [346, 130] on div at bounding box center [233, 156] width 290 height 259
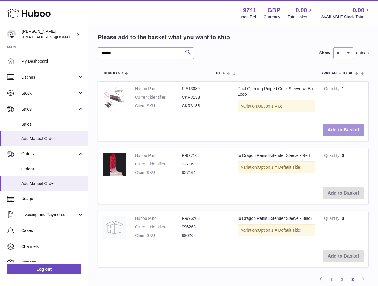
click at [346, 130] on button "Add to Basket" at bounding box center [343, 130] width 41 height 12
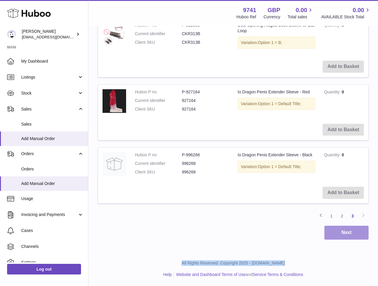
click at [351, 231] on button "Next" at bounding box center [347, 232] width 44 height 14
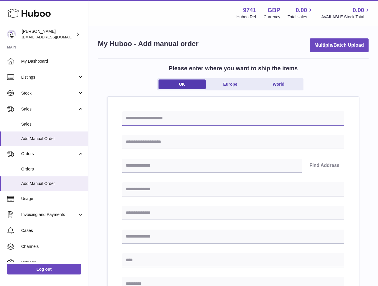
click at [188, 114] on input "text" at bounding box center [233, 118] width 222 height 14
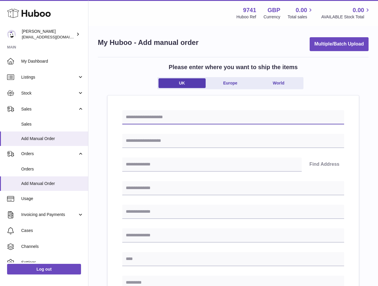
click at [176, 118] on input "text" at bounding box center [233, 117] width 222 height 14
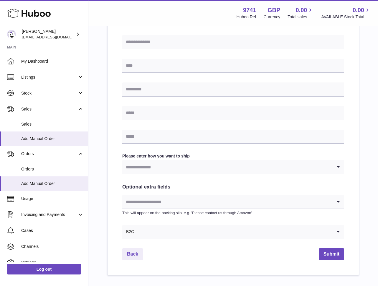
scroll to position [230, 0]
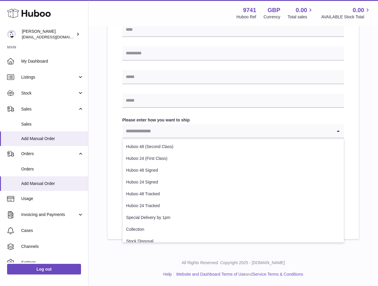
click at [204, 129] on input "Search for option" at bounding box center [227, 131] width 210 height 14
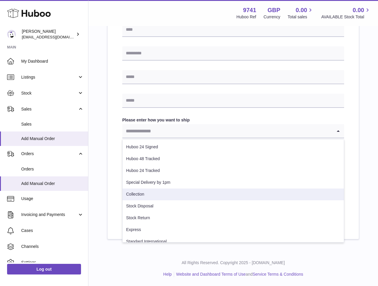
scroll to position [42, 0]
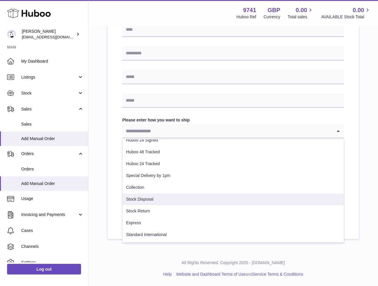
click at [161, 198] on li "Stock Disposal" at bounding box center [234, 199] width 222 height 12
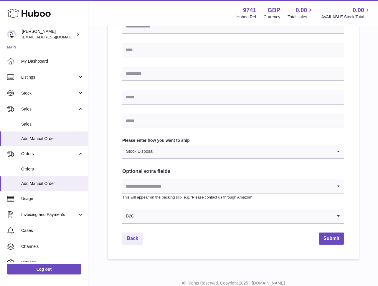
scroll to position [230, 0]
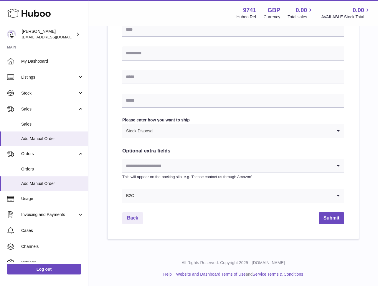
click at [188, 165] on input "Search for option" at bounding box center [227, 166] width 210 height 14
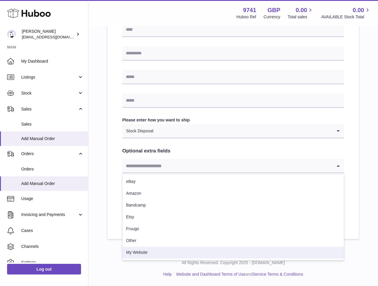
click at [171, 252] on li "My Website" at bounding box center [234, 252] width 222 height 12
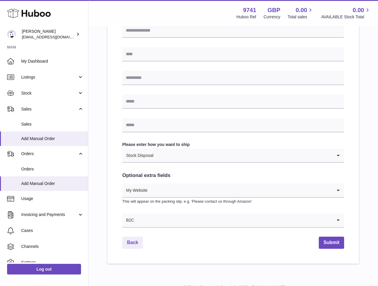
scroll to position [206, 0]
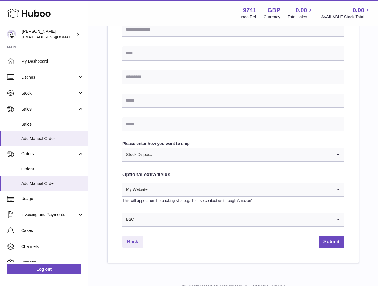
click at [197, 216] on input "Search for option" at bounding box center [233, 219] width 198 height 14
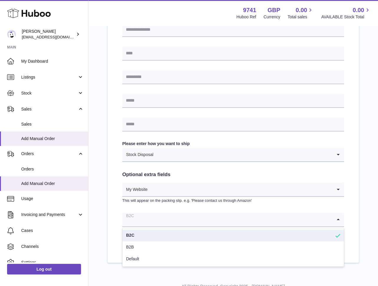
click at [129, 237] on li "B2C" at bounding box center [234, 235] width 222 height 12
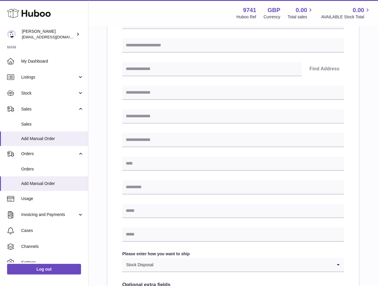
scroll to position [0, 0]
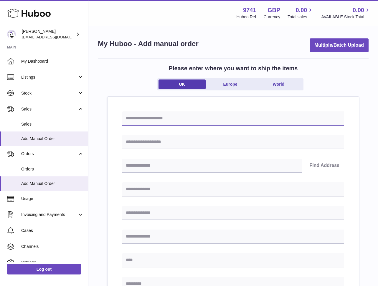
click at [159, 117] on input "text" at bounding box center [233, 118] width 222 height 14
click at [132, 119] on input "**********" at bounding box center [233, 118] width 222 height 14
type input "**********"
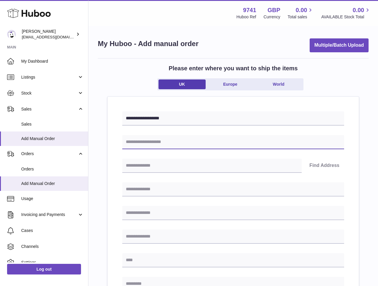
click at [155, 144] on input "text" at bounding box center [233, 142] width 222 height 14
paste input "**********"
type input "**********"
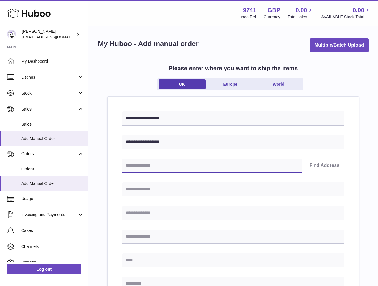
click at [153, 169] on input "text" at bounding box center [212, 165] width 180 height 14
paste input "**********"
type input "**********"
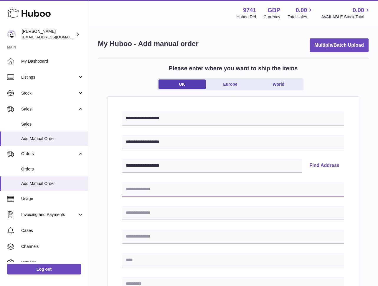
click at [141, 193] on input "text" at bounding box center [233, 189] width 222 height 14
paste input "**********"
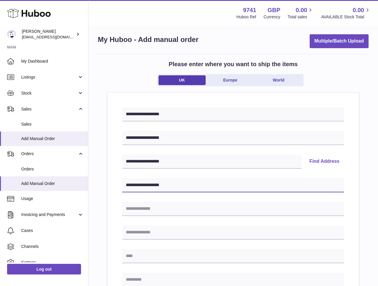
type input "**********"
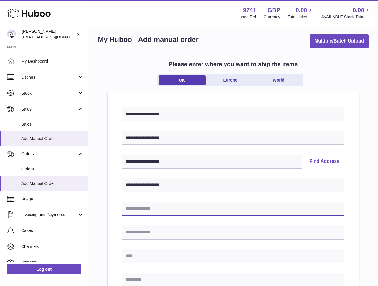
click at [130, 213] on input "text" at bounding box center [233, 208] width 222 height 14
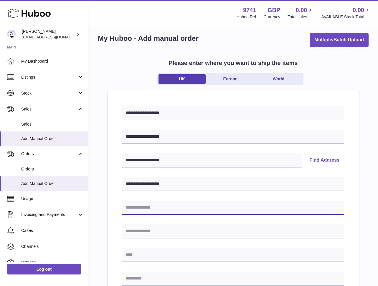
paste input "**********"
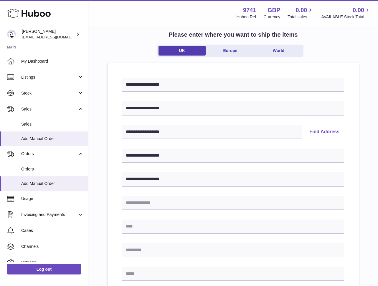
scroll to position [47, 0]
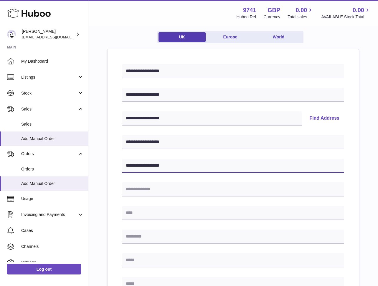
type input "**********"
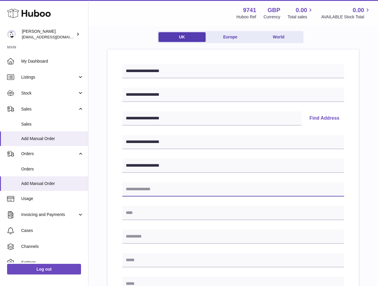
click at [145, 191] on input "text" at bounding box center [233, 189] width 222 height 14
paste input "**********"
type input "**********"
drag, startPoint x: 120, startPoint y: 213, endPoint x: 123, endPoint y: 214, distance: 3.3
click at [121, 213] on div "**********" at bounding box center [234, 235] width 252 height 372
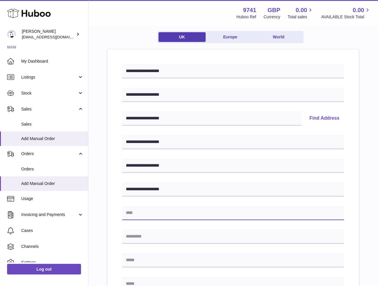
click at [138, 215] on input "text" at bounding box center [233, 213] width 222 height 14
paste input "**********"
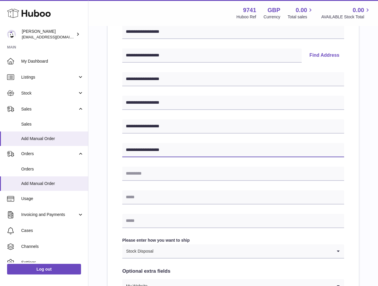
scroll to position [114, 0]
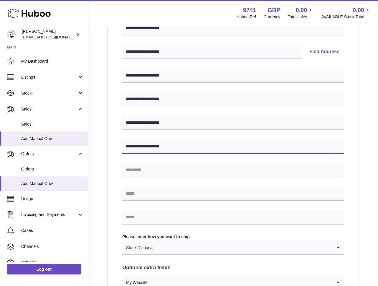
type input "**********"
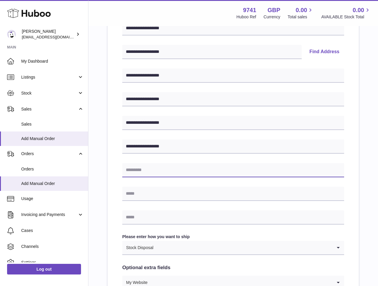
click at [152, 173] on input "text" at bounding box center [233, 170] width 222 height 14
paste input "**********"
type input "**********"
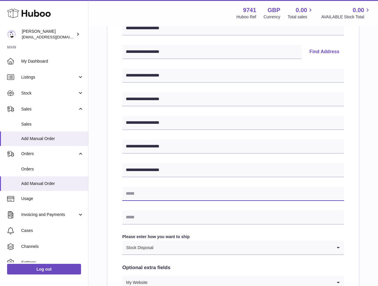
click at [138, 196] on input "text" at bounding box center [233, 193] width 222 height 14
paste input "**********"
type input "**********"
click at [122, 211] on div "**********" at bounding box center [234, 169] width 252 height 372
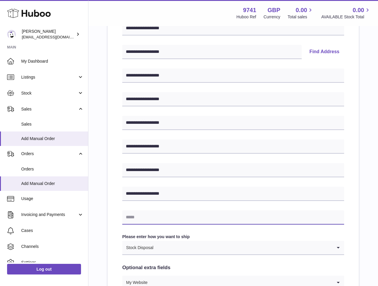
click at [129, 214] on input "text" at bounding box center [233, 217] width 222 height 14
paste input "**********"
type input "**********"
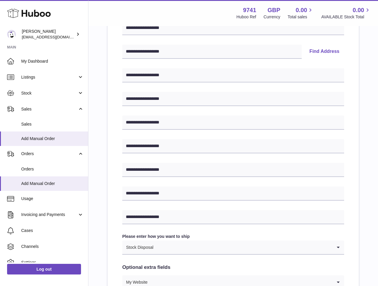
drag, startPoint x: 115, startPoint y: 214, endPoint x: 140, endPoint y: 226, distance: 28.1
click at [115, 214] on div "**********" at bounding box center [234, 169] width 252 height 372
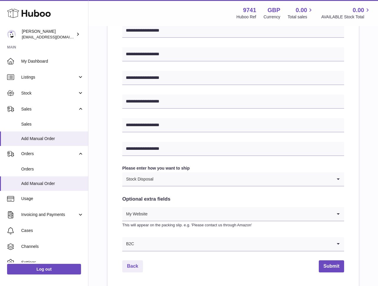
scroll to position [230, 0]
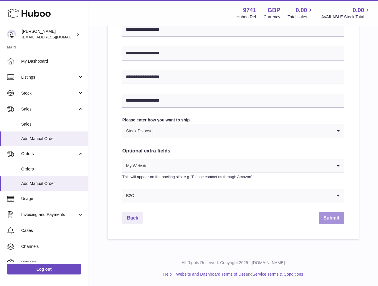
click at [339, 217] on button "Submit" at bounding box center [331, 218] width 25 height 12
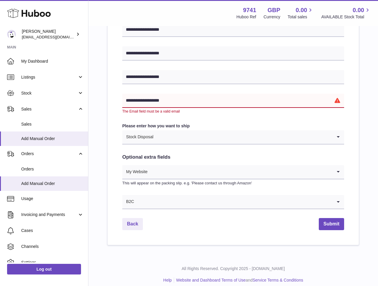
click at [178, 101] on input "**********" at bounding box center [233, 101] width 222 height 14
drag, startPoint x: 110, startPoint y: 95, endPoint x: 107, endPoint y: 97, distance: 3.0
click at [108, 95] on div "**********" at bounding box center [234, 55] width 252 height 378
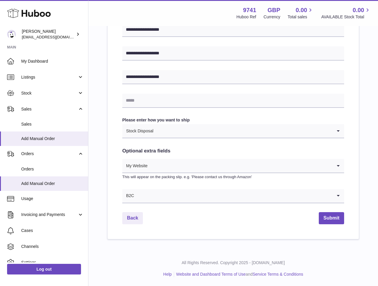
click at [109, 97] on div "**********" at bounding box center [234, 52] width 252 height 372
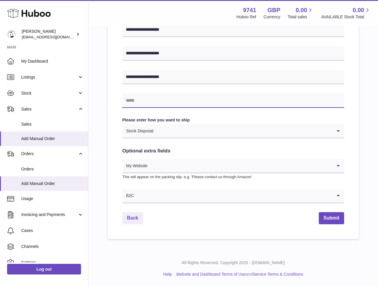
click at [136, 103] on input "text" at bounding box center [233, 101] width 222 height 14
type input "**********"
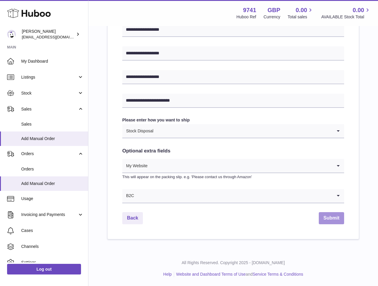
click at [331, 217] on button "Submit" at bounding box center [331, 218] width 25 height 12
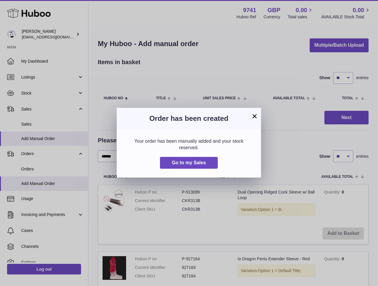
click at [250, 115] on h3 "Order has been created" at bounding box center [189, 118] width 127 height 9
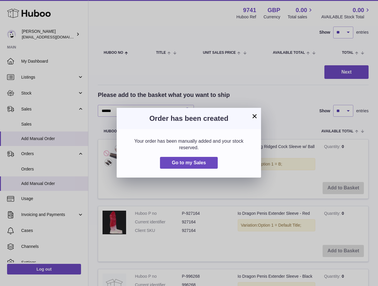
scroll to position [52, 0]
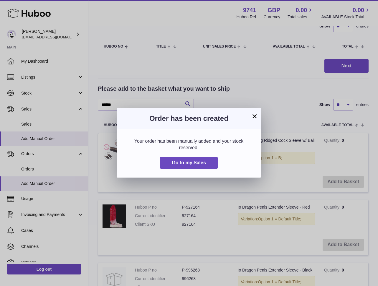
click at [254, 116] on button "×" at bounding box center [254, 115] width 7 height 7
